Goal: Check status: Check status

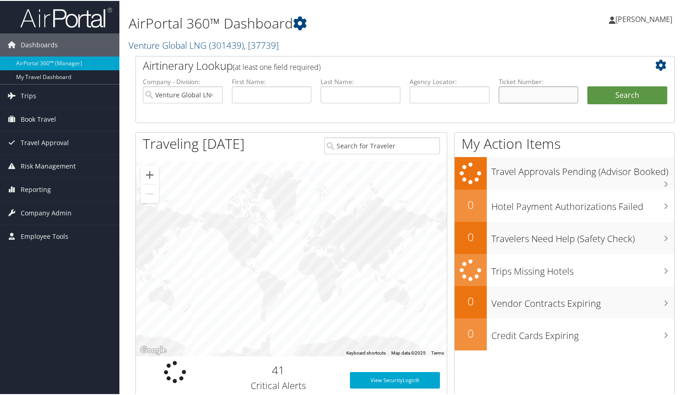
click at [514, 91] on input "text" at bounding box center [539, 93] width 80 height 17
click at [453, 95] on input "text" at bounding box center [450, 93] width 80 height 17
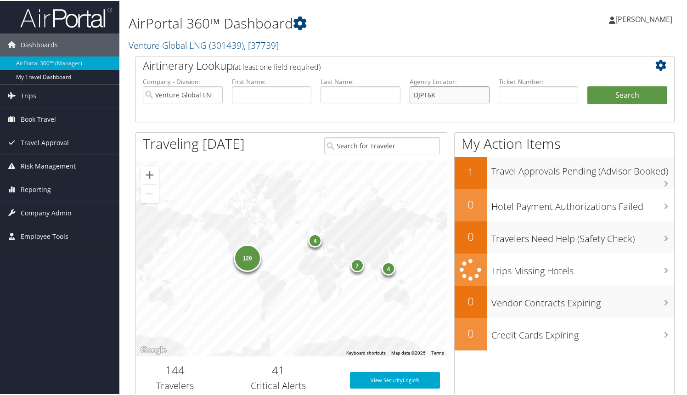
type input "DJPT6K"
click at [588, 85] on button "Search" at bounding box center [628, 94] width 80 height 18
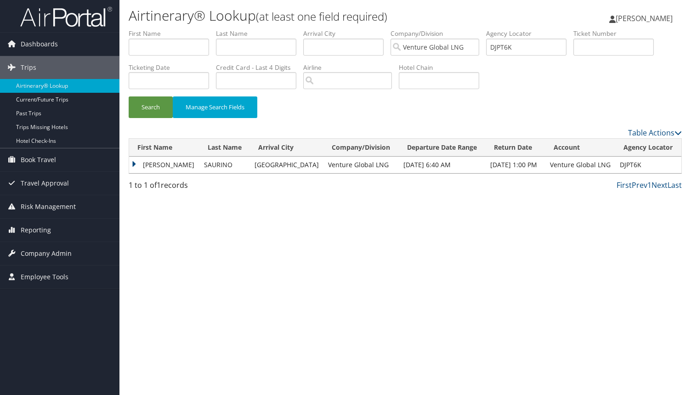
click at [132, 165] on td "ANTONIO" at bounding box center [164, 165] width 70 height 17
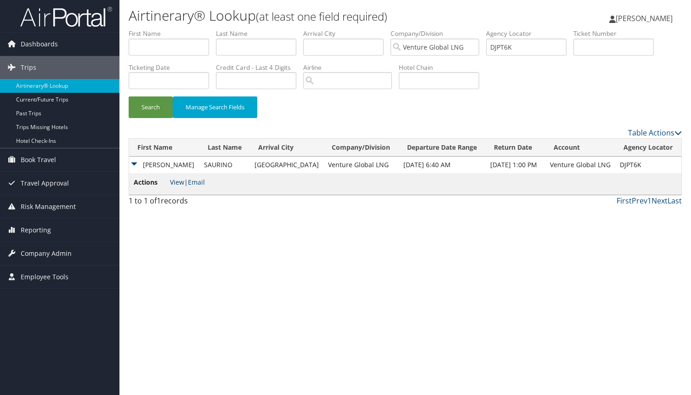
click at [177, 179] on link "View" at bounding box center [177, 182] width 14 height 9
drag, startPoint x: 515, startPoint y: 45, endPoint x: 430, endPoint y: 41, distance: 84.7
click at [430, 29] on ul "First Name Last Name Departure City Arrival City Company/Division Venture Globa…" at bounding box center [405, 29] width 553 height 0
paste input "0167309934943"
type input "0167309934943"
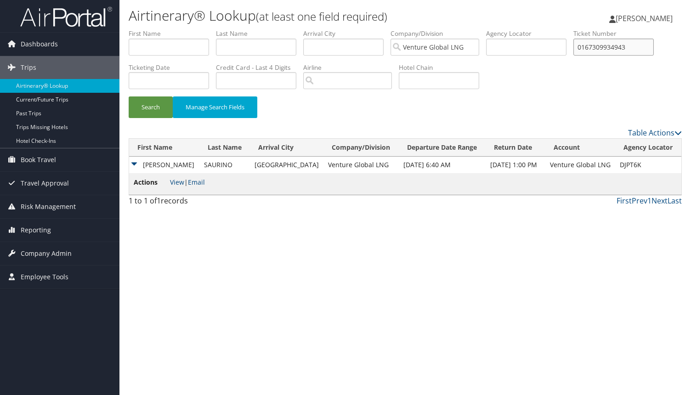
click at [129, 96] on button "Search" at bounding box center [151, 107] width 44 height 22
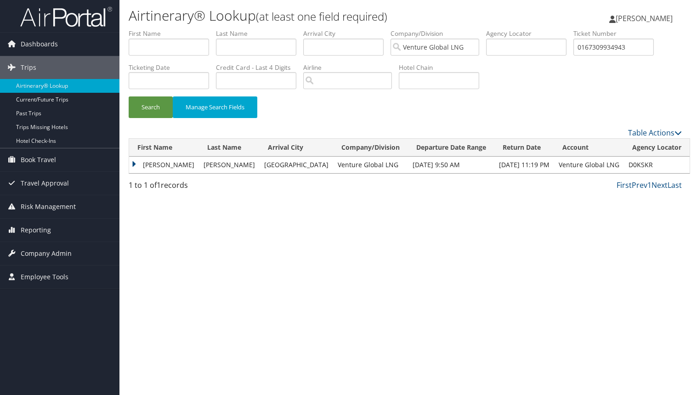
click at [136, 165] on td "GEORGE W" at bounding box center [164, 165] width 70 height 17
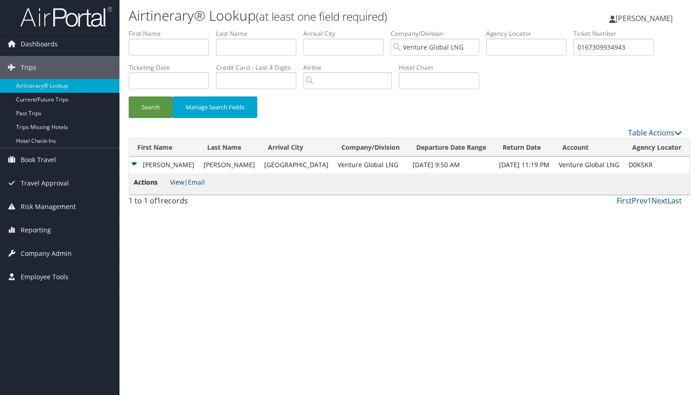
click at [174, 181] on link "View" at bounding box center [177, 182] width 14 height 9
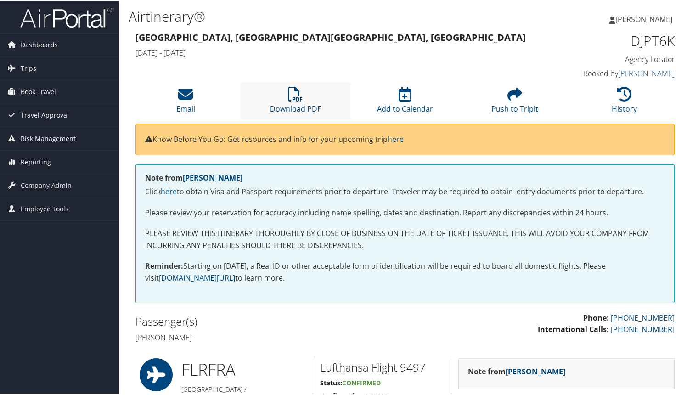
click at [290, 97] on icon at bounding box center [295, 93] width 15 height 15
click at [37, 187] on span "Company Admin" at bounding box center [46, 184] width 51 height 23
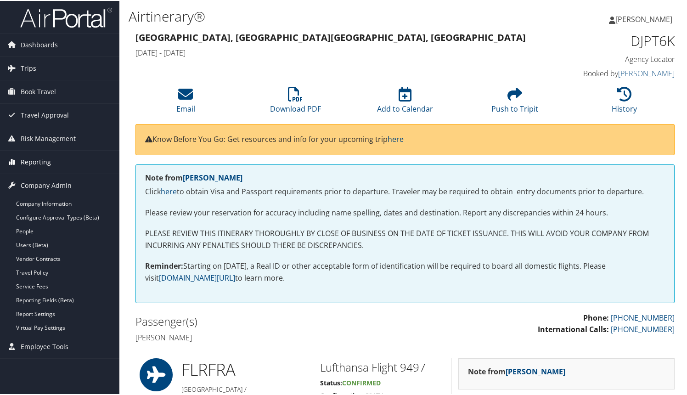
click at [32, 160] on span "Reporting" at bounding box center [36, 161] width 30 height 23
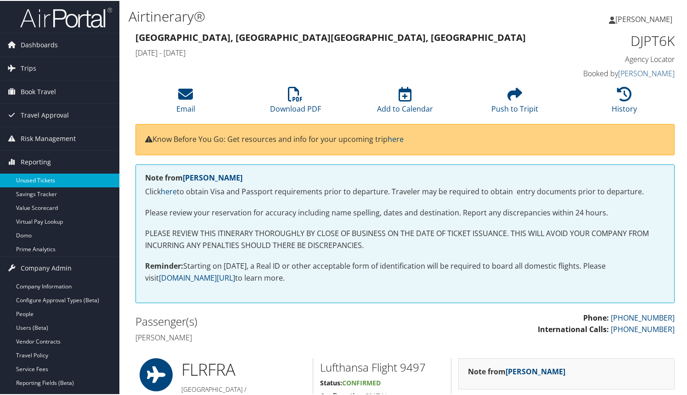
click at [40, 177] on link "Unused Tickets" at bounding box center [59, 180] width 119 height 14
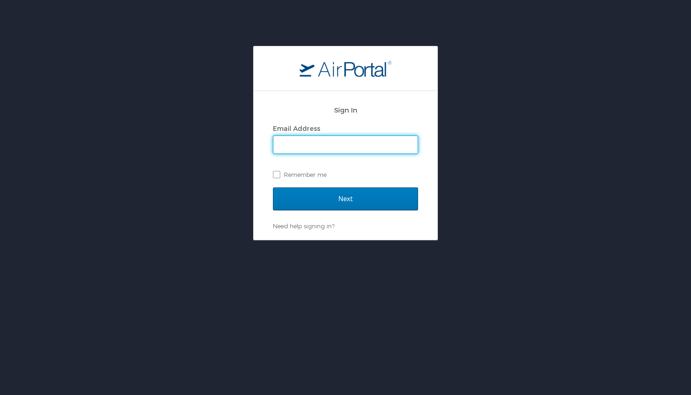
click at [318, 143] on input "Email Address" at bounding box center [345, 144] width 144 height 17
type input "trowe@venture"
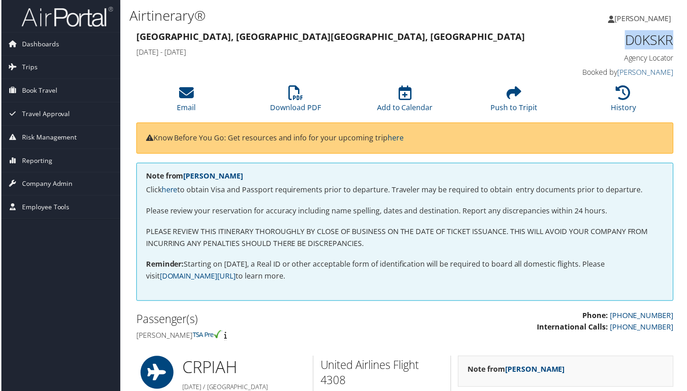
drag, startPoint x: 623, startPoint y: 40, endPoint x: 671, endPoint y: 40, distance: 48.2
click at [671, 40] on div "D0KSKR Agency Locator Agency Locator D0KSKR Booked by [PERSON_NAME] Booked by […" at bounding box center [612, 55] width 138 height 52
click at [623, 93] on icon at bounding box center [624, 93] width 15 height 15
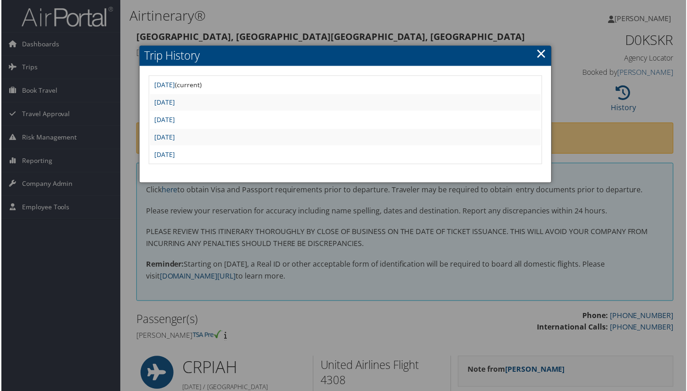
click at [541, 53] on link "×" at bounding box center [542, 54] width 11 height 18
